Goal: Task Accomplishment & Management: Use online tool/utility

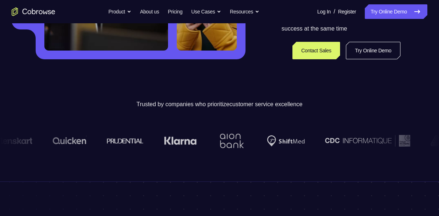
scroll to position [174, 0]
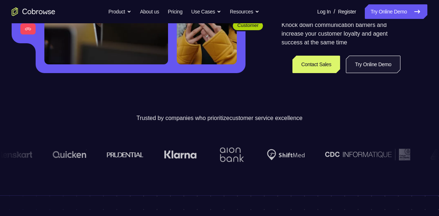
click at [369, 67] on link "Try Online Demo" at bounding box center [373, 64] width 55 height 17
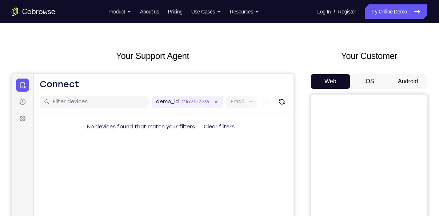
click at [403, 84] on button "Android" at bounding box center [407, 81] width 39 height 15
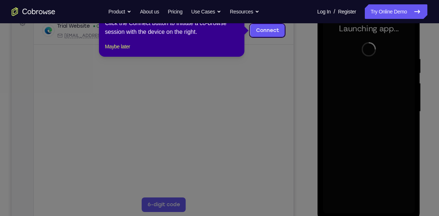
scroll to position [114, 0]
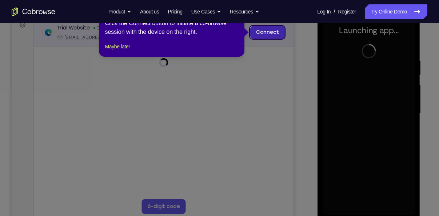
click at [280, 32] on link "Connect" at bounding box center [267, 32] width 35 height 13
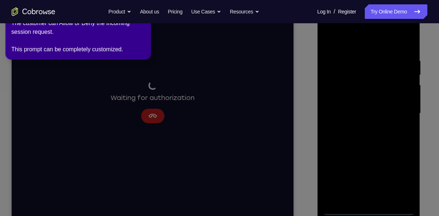
click at [295, 111] on icon at bounding box center [220, 106] width 447 height 219
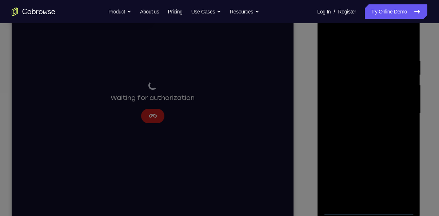
scroll to position [76, 0]
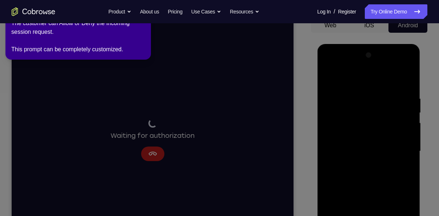
click at [295, 111] on icon at bounding box center [220, 106] width 447 height 219
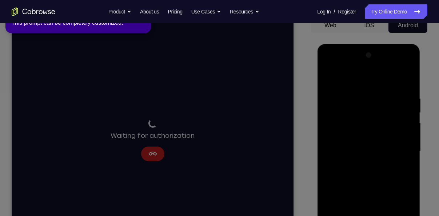
scroll to position [0, 0]
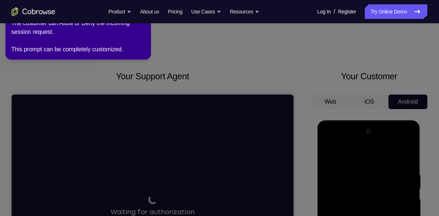
click at [160, 88] on icon at bounding box center [220, 106] width 447 height 219
click at [54, 46] on div "The customer can Allow or Deny the incoming session request. This prompt can be…" at bounding box center [78, 36] width 134 height 35
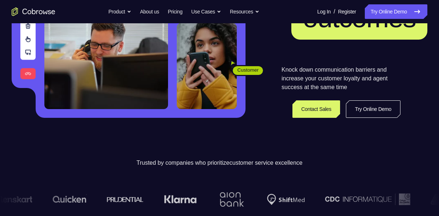
scroll to position [129, 0]
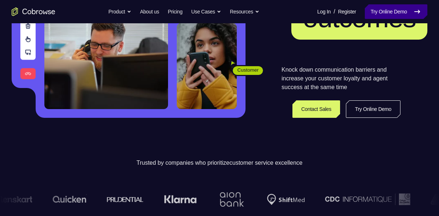
click at [378, 9] on link "Try Online Demo" at bounding box center [396, 11] width 63 height 15
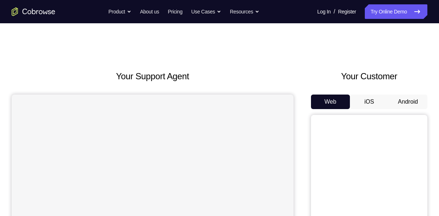
click at [406, 100] on button "Android" at bounding box center [407, 102] width 39 height 15
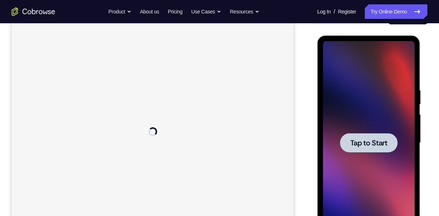
click at [364, 144] on span "Tap to Start" at bounding box center [368, 142] width 37 height 7
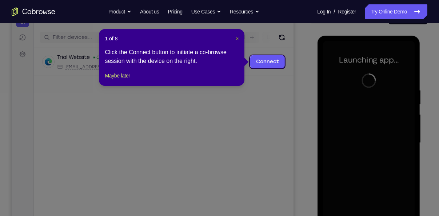
click at [237, 38] on span "×" at bounding box center [237, 39] width 3 height 6
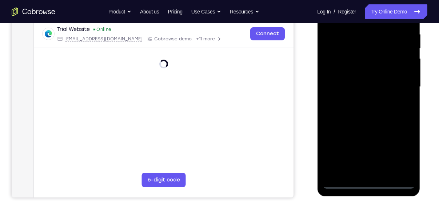
scroll to position [113, 0]
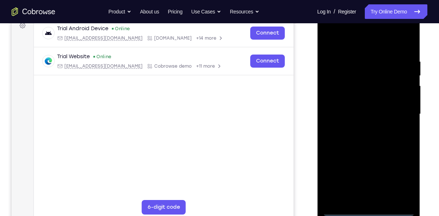
click at [368, 210] on div at bounding box center [368, 114] width 92 height 204
click at [399, 178] on div at bounding box center [368, 114] width 92 height 204
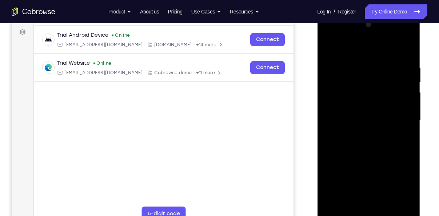
scroll to position [108, 0]
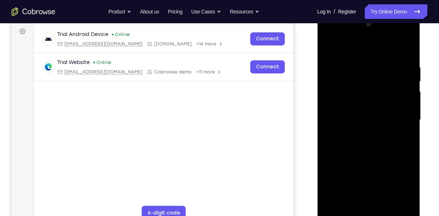
click at [325, 34] on div at bounding box center [368, 120] width 92 height 204
click at [401, 115] on div at bounding box center [368, 120] width 92 height 204
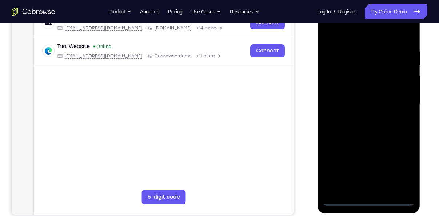
scroll to position [132, 0]
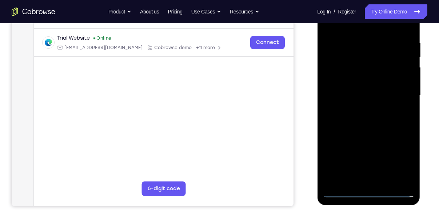
click at [375, 107] on div at bounding box center [368, 96] width 92 height 204
click at [339, 191] on div at bounding box center [368, 96] width 92 height 204
click at [359, 108] on div at bounding box center [368, 96] width 92 height 204
click at [359, 90] on div at bounding box center [368, 96] width 92 height 204
click at [360, 78] on div at bounding box center [368, 96] width 92 height 204
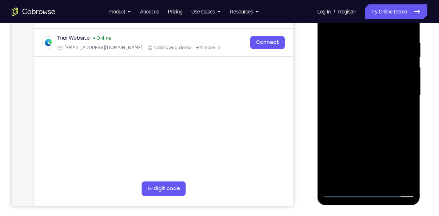
click at [365, 93] on div at bounding box center [368, 96] width 92 height 204
click at [367, 122] on div at bounding box center [368, 96] width 92 height 204
click at [372, 119] on div at bounding box center [368, 96] width 92 height 204
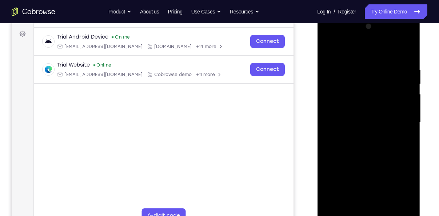
scroll to position [104, 0]
click at [329, 50] on div at bounding box center [368, 123] width 92 height 204
click at [355, 117] on div at bounding box center [368, 123] width 92 height 204
click at [355, 86] on div at bounding box center [368, 123] width 92 height 204
click at [351, 110] on div at bounding box center [368, 123] width 92 height 204
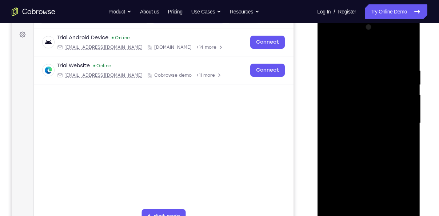
click at [354, 123] on div at bounding box center [368, 123] width 92 height 204
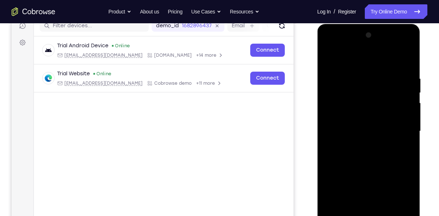
scroll to position [96, 0]
click at [373, 127] on div at bounding box center [368, 132] width 92 height 204
click at [334, 189] on div at bounding box center [368, 132] width 92 height 204
click at [352, 213] on div at bounding box center [368, 132] width 92 height 204
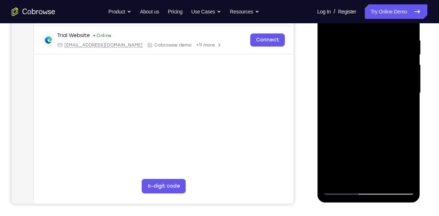
scroll to position [135, 0]
click at [369, 107] on div at bounding box center [368, 93] width 92 height 204
click at [368, 117] on div at bounding box center [368, 93] width 92 height 204
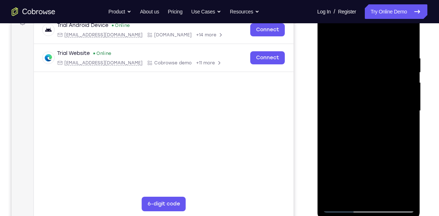
scroll to position [124, 0]
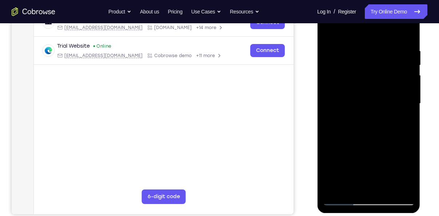
click at [381, 133] on div at bounding box center [368, 104] width 92 height 204
click at [386, 189] on div at bounding box center [368, 104] width 92 height 204
click at [368, 143] on div at bounding box center [368, 104] width 92 height 204
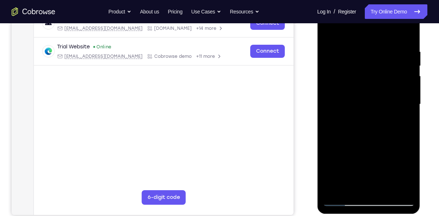
drag, startPoint x: 365, startPoint y: 167, endPoint x: 356, endPoint y: 84, distance: 83.1
click at [356, 84] on div at bounding box center [368, 105] width 92 height 204
drag, startPoint x: 369, startPoint y: 175, endPoint x: 368, endPoint y: 172, distance: 3.7
click at [368, 172] on div at bounding box center [368, 105] width 92 height 204
click at [363, 129] on div at bounding box center [368, 105] width 92 height 204
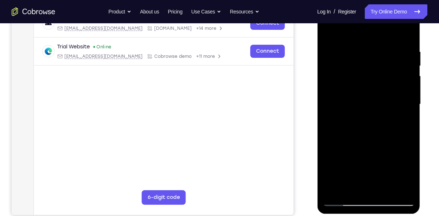
click at [360, 187] on div at bounding box center [368, 105] width 92 height 204
click at [408, 123] on div at bounding box center [368, 105] width 92 height 204
click at [368, 122] on div at bounding box center [368, 105] width 92 height 204
click at [406, 123] on div at bounding box center [368, 105] width 92 height 204
click at [330, 32] on div at bounding box center [368, 105] width 92 height 204
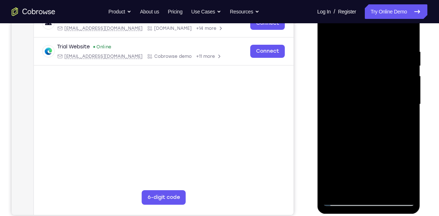
drag, startPoint x: 388, startPoint y: 127, endPoint x: 399, endPoint y: 234, distance: 108.2
click at [399, 215] on html "Online web based iOS Simulators and Android Emulators. Run iPhone, iPad, Mobile…" at bounding box center [369, 106] width 104 height 218
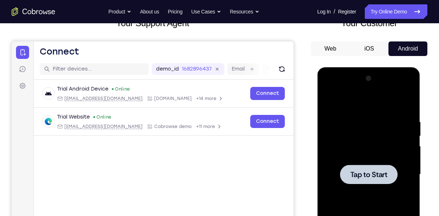
scroll to position [48, 0]
